Goal: Find specific page/section: Find specific page/section

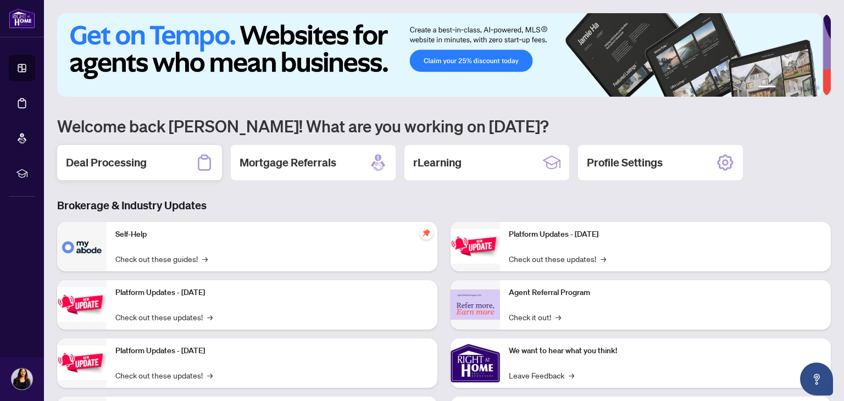
click at [148, 170] on div "Deal Processing" at bounding box center [139, 162] width 165 height 35
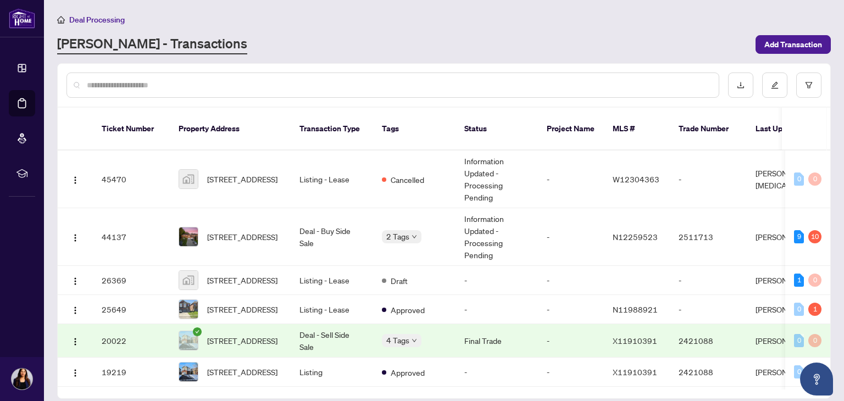
click at [340, 226] on td "Deal - Buy Side Sale" at bounding box center [332, 237] width 82 height 58
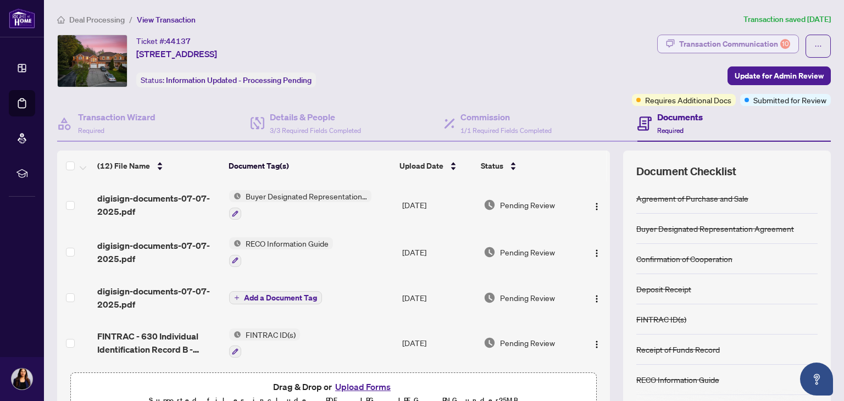
click at [705, 42] on div "Transaction Communication 10" at bounding box center [734, 44] width 111 height 18
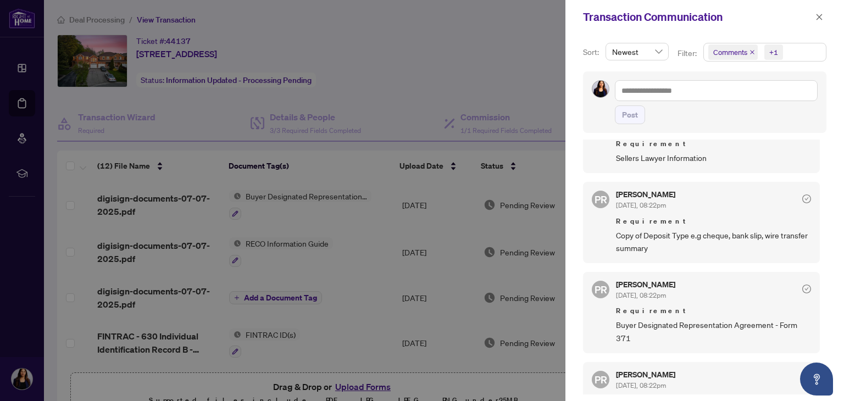
scroll to position [409, 0]
